Goal: Task Accomplishment & Management: Manage account settings

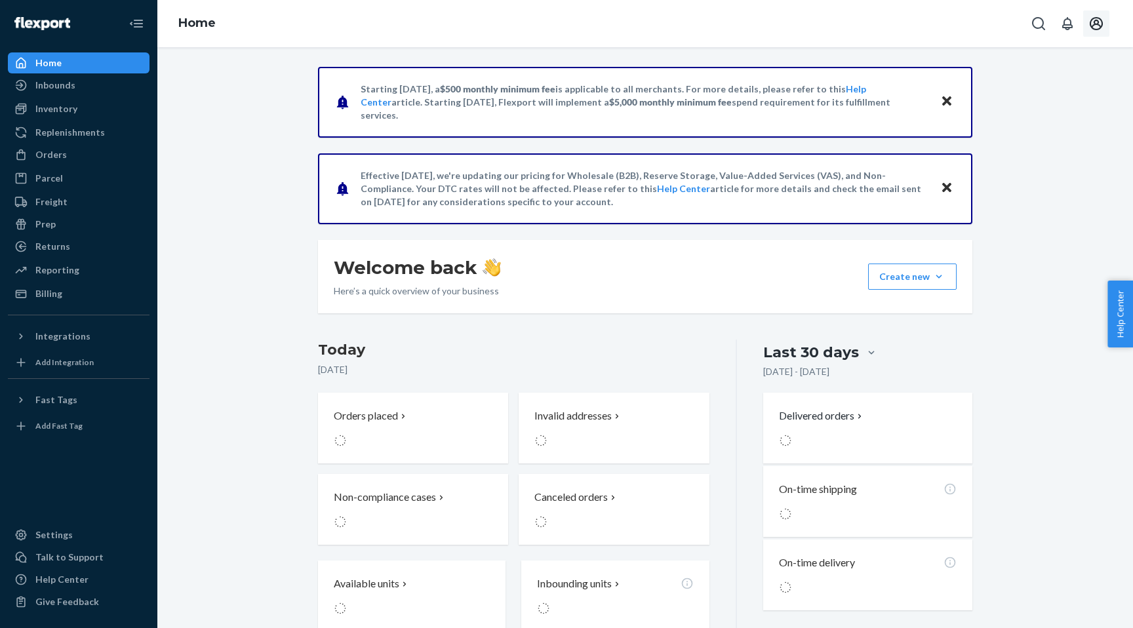
click at [1090, 22] on icon "Open account menu" at bounding box center [1096, 23] width 13 height 13
click at [1016, 98] on div "Settings" at bounding box center [1067, 104] width 102 height 24
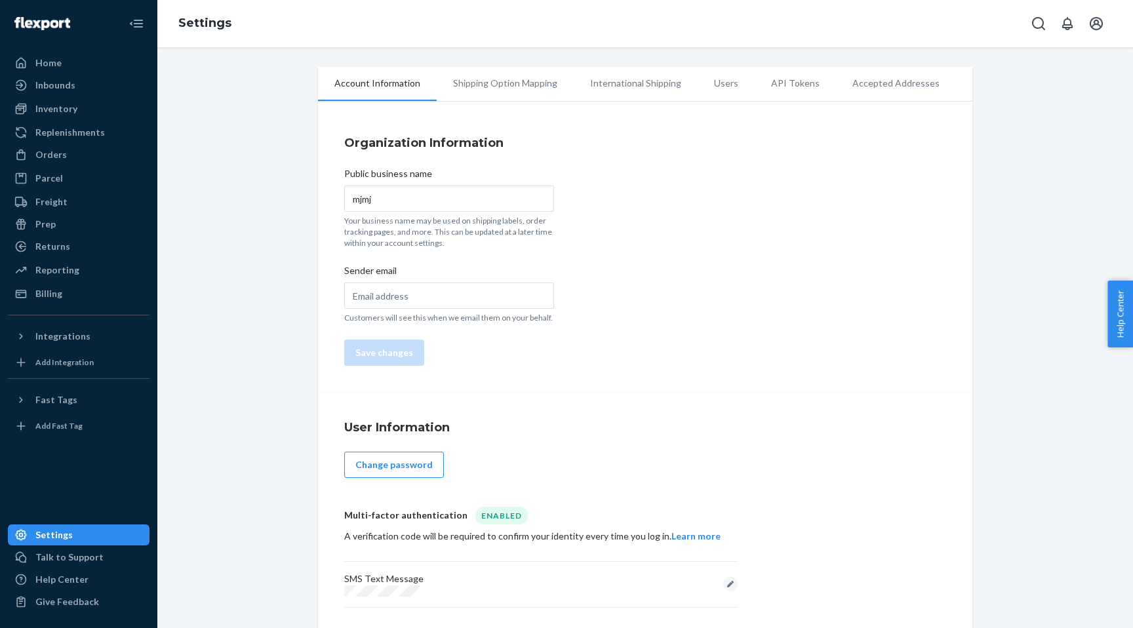
click at [711, 87] on li "Users" at bounding box center [726, 83] width 57 height 33
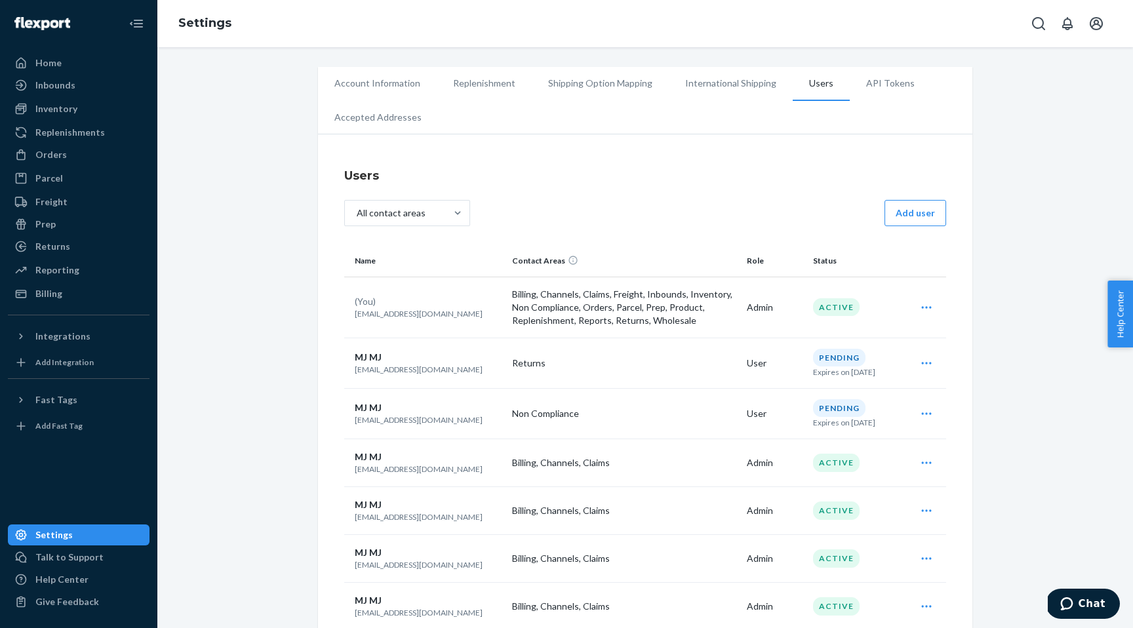
click at [378, 85] on li "Account Information" at bounding box center [377, 83] width 119 height 33
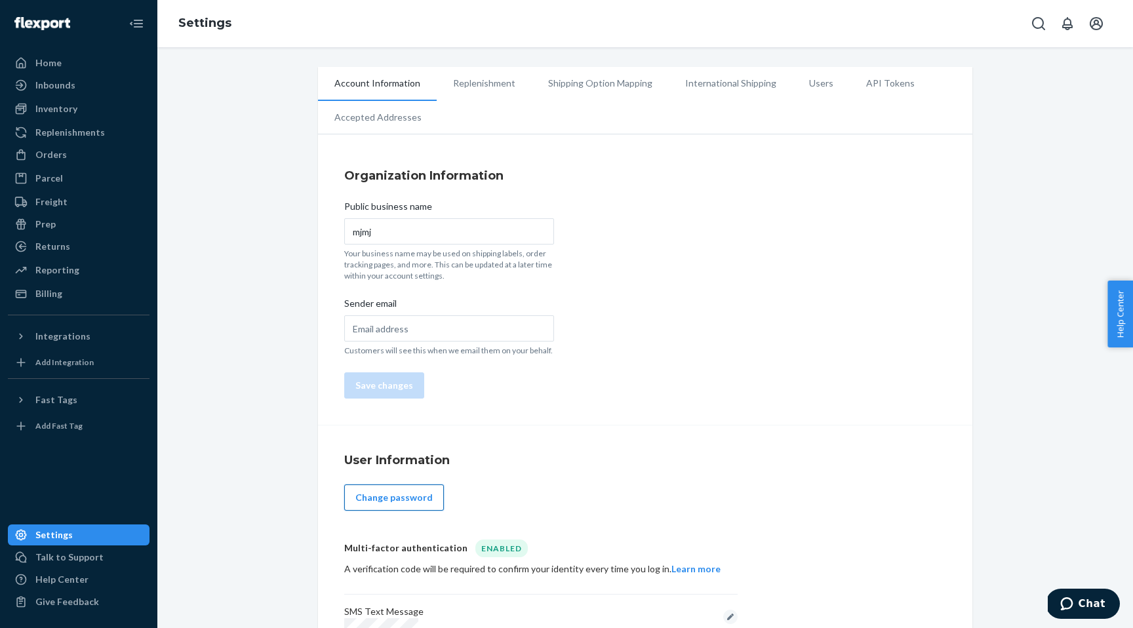
scroll to position [39, 0]
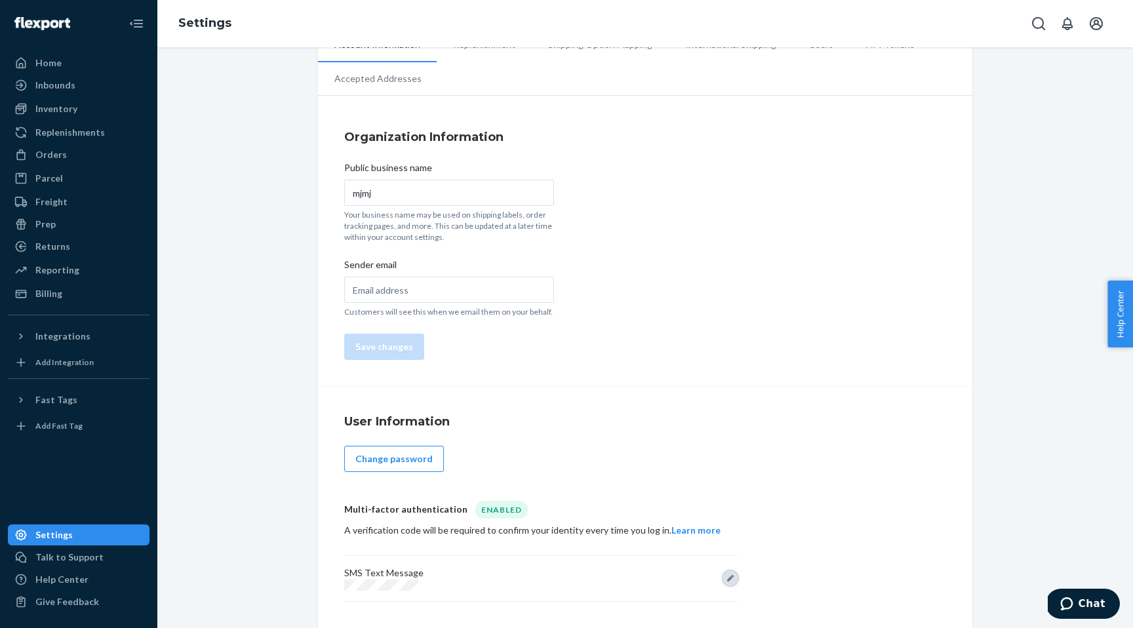
click at [729, 580] on button "Edit" at bounding box center [730, 578] width 14 height 14
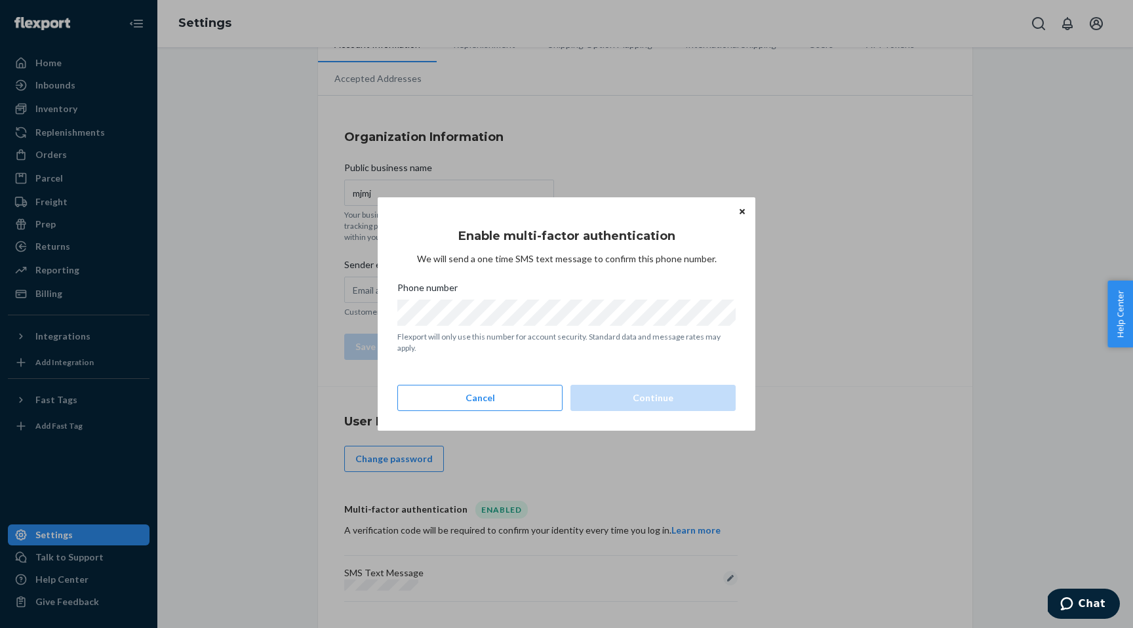
scroll to position [0, 0]
click at [629, 387] on button "Continue" at bounding box center [652, 398] width 165 height 26
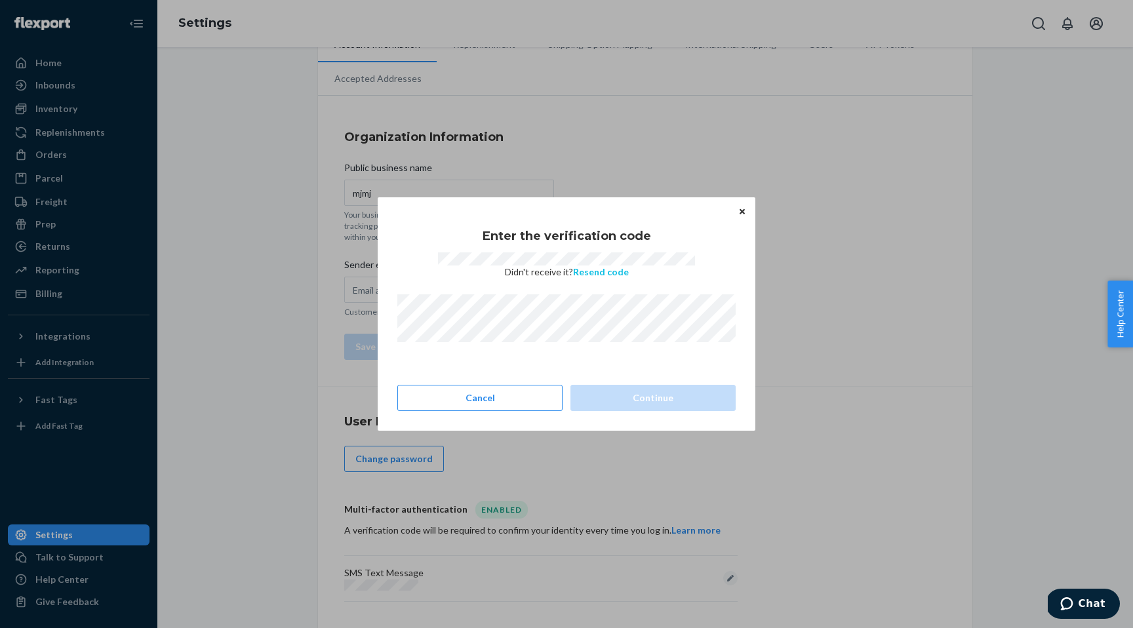
click at [604, 268] on button "Resend code" at bounding box center [601, 271] width 56 height 13
